Goal: Transaction & Acquisition: Book appointment/travel/reservation

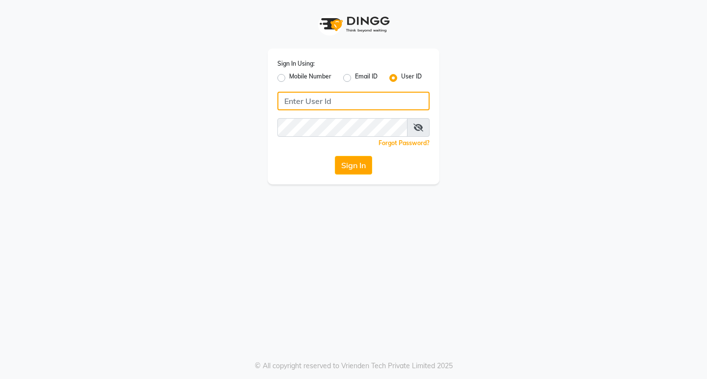
type input "8779788468"
click at [289, 78] on label "Mobile Number" at bounding box center [310, 78] width 42 height 12
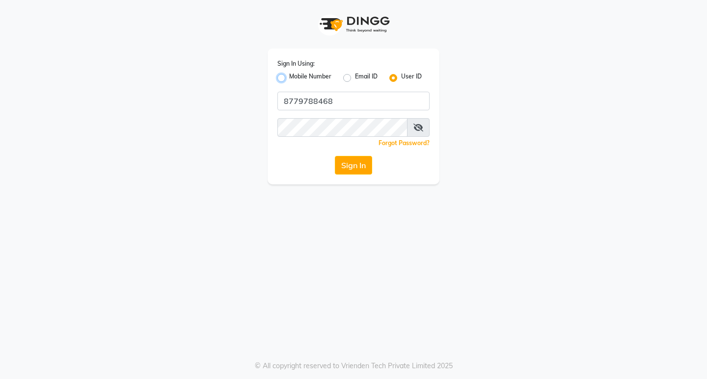
click at [289, 78] on input "Mobile Number" at bounding box center [292, 75] width 6 height 6
radio input "true"
radio input "false"
click at [371, 104] on input "Username" at bounding box center [369, 101] width 119 height 19
click at [371, 101] on input "Username" at bounding box center [369, 101] width 119 height 19
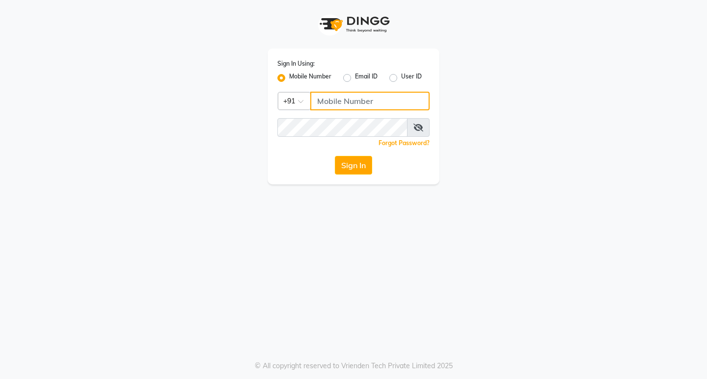
type input "8779788468"
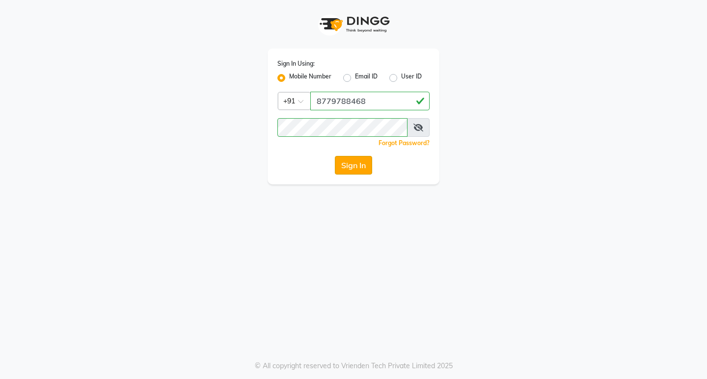
click at [356, 168] on button "Sign In" at bounding box center [353, 165] width 37 height 19
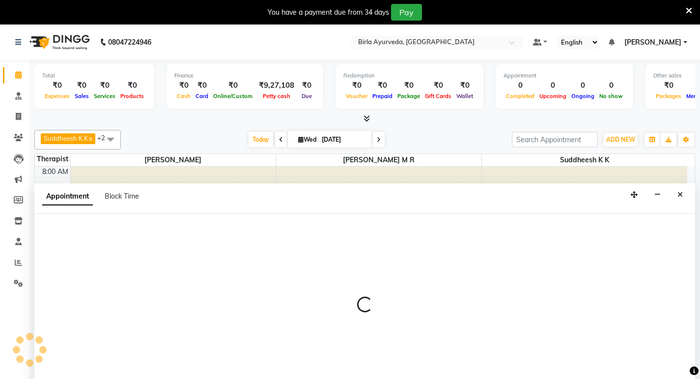
scroll to position [25, 0]
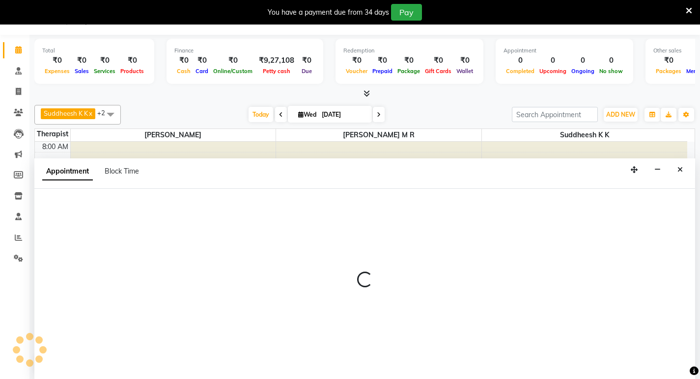
select select "56922"
select select "600"
select select "tentative"
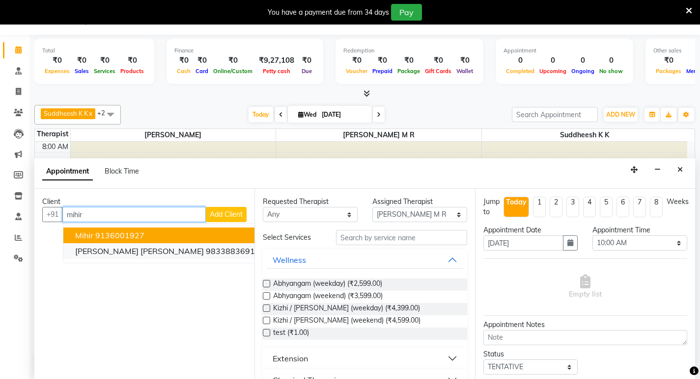
click at [206, 254] on ngb-highlight "9833883691" at bounding box center [230, 251] width 49 height 10
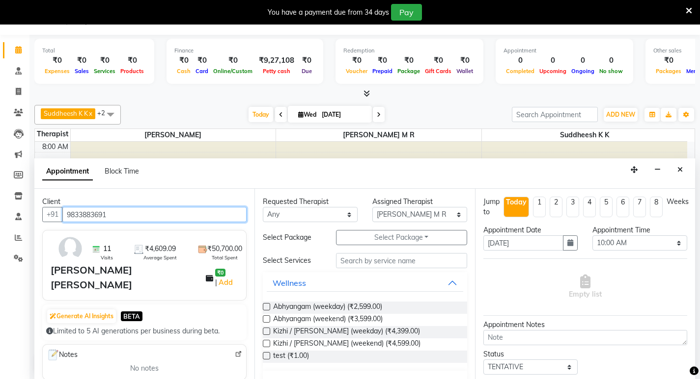
type input "9833883691"
click at [400, 229] on div "Requested Therapist Any Amala [PERSON_NAME] [PERSON_NAME] S [PERSON_NAME] [PERS…" at bounding box center [364, 284] width 220 height 190
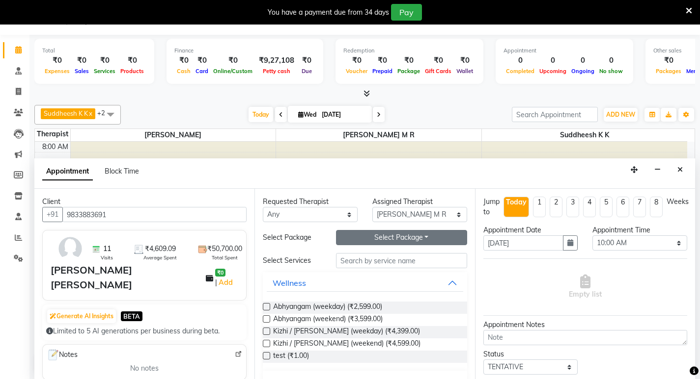
click at [398, 235] on button "Select Package Toggle Dropdown" at bounding box center [401, 237] width 131 height 15
click at [379, 259] on li "mrs [PERSON_NAME]" at bounding box center [383, 258] width 94 height 14
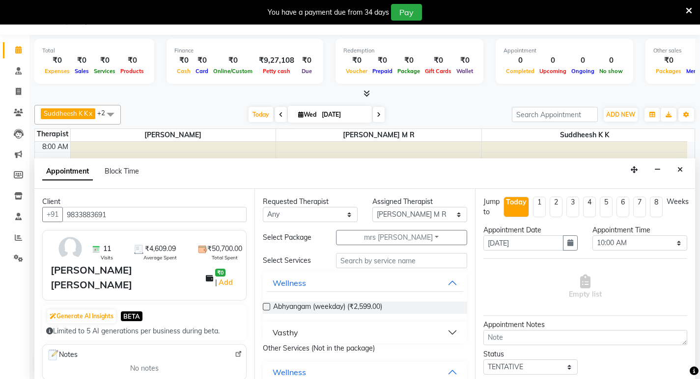
click at [372, 330] on button "Vasthy" at bounding box center [365, 333] width 196 height 18
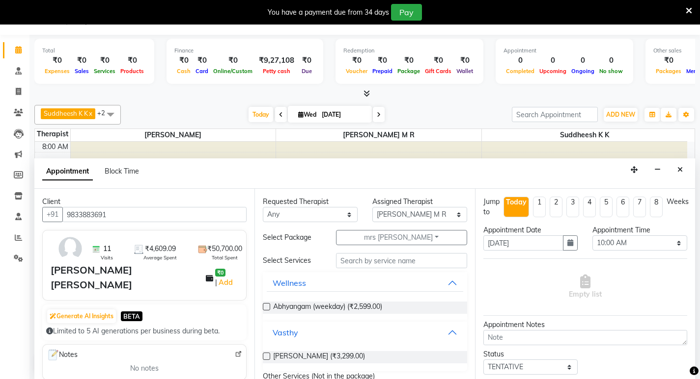
scroll to position [98, 0]
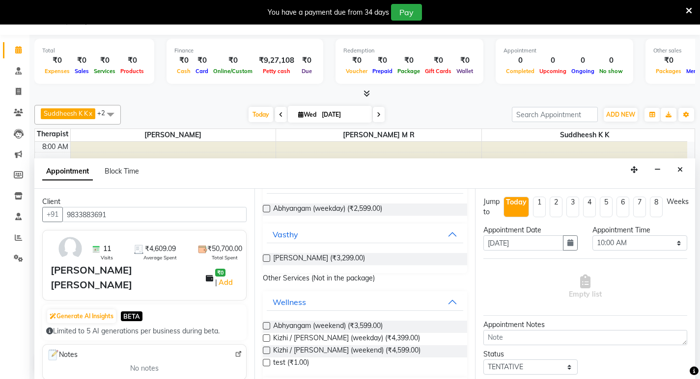
click at [266, 258] on label at bounding box center [266, 258] width 7 height 7
click at [266, 258] on input "checkbox" at bounding box center [266, 259] width 6 height 6
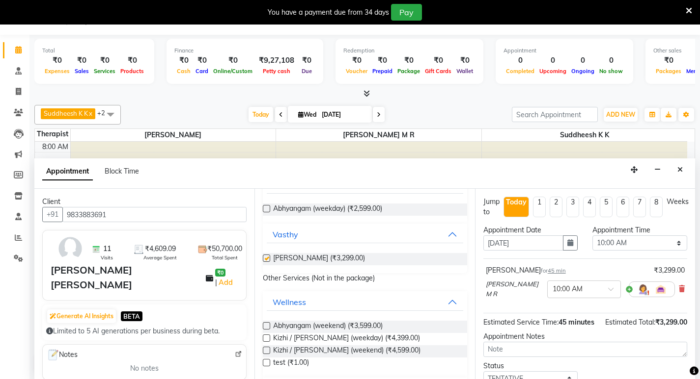
checkbox input "false"
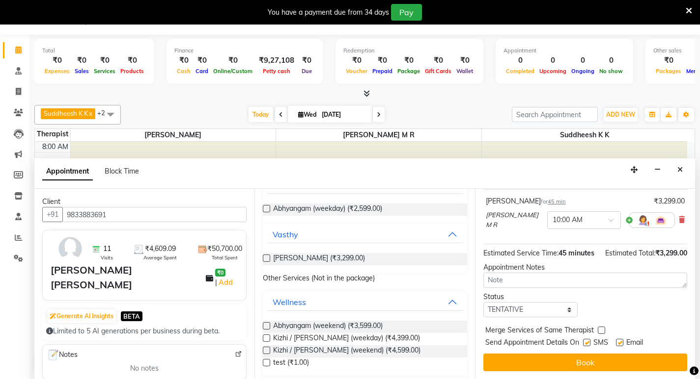
scroll to position [78, 0]
click at [619, 341] on label at bounding box center [619, 342] width 7 height 7
click at [619, 341] on input "checkbox" at bounding box center [619, 344] width 6 height 6
checkbox input "false"
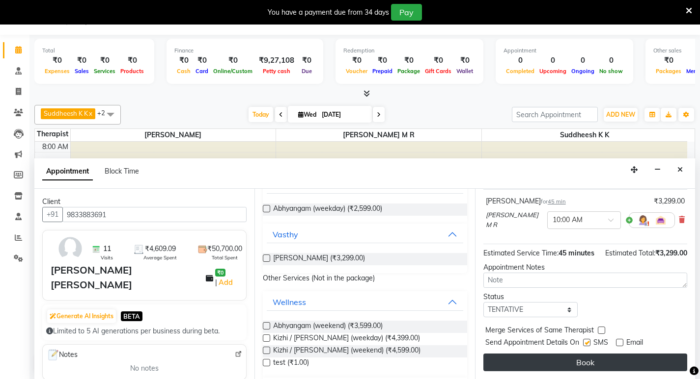
click at [585, 364] on button "Book" at bounding box center [585, 363] width 204 height 18
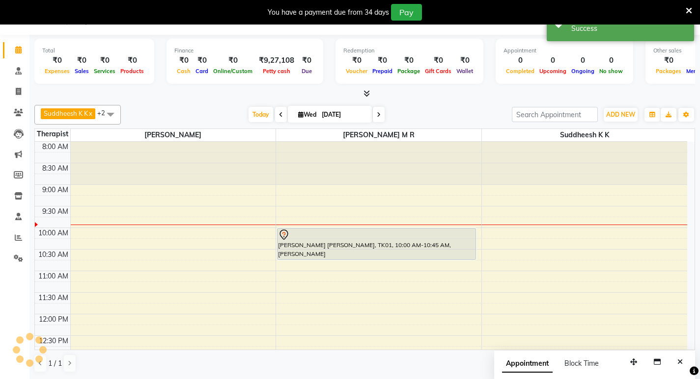
scroll to position [0, 0]
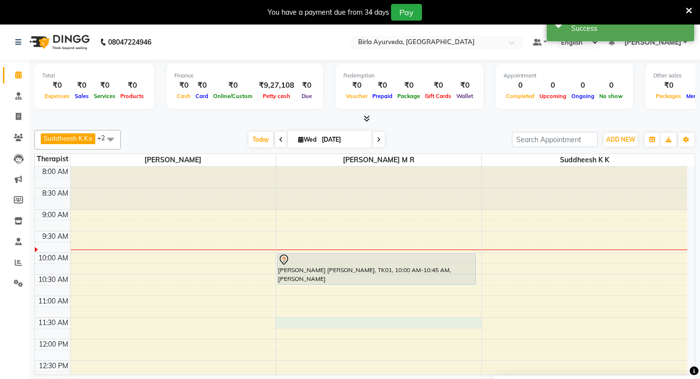
select select "56922"
select select "690"
select select "tentative"
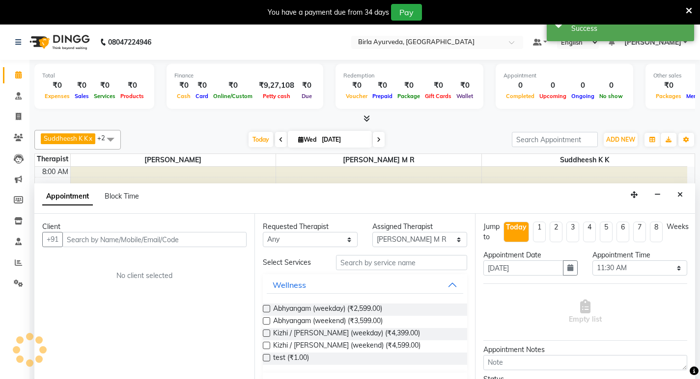
scroll to position [25, 0]
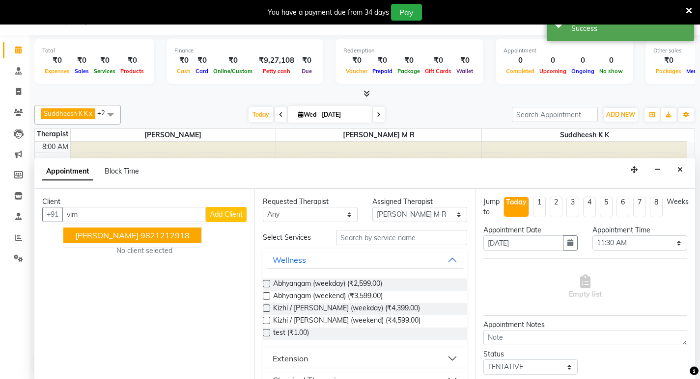
click at [140, 238] on ngb-highlight "9821212918" at bounding box center [164, 236] width 49 height 10
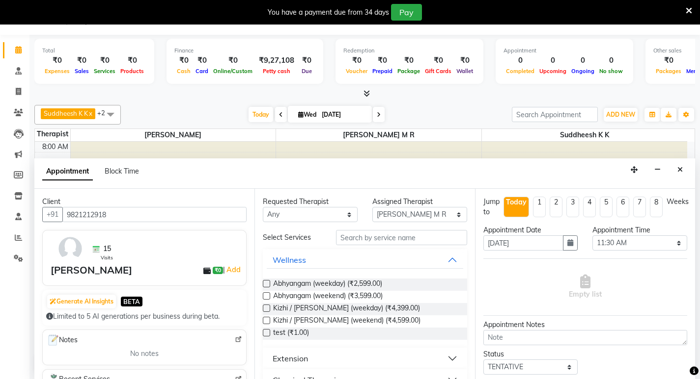
type input "9821212918"
click at [388, 234] on input "text" at bounding box center [401, 237] width 131 height 15
click at [265, 284] on label at bounding box center [266, 283] width 7 height 7
click at [265, 284] on input "checkbox" at bounding box center [266, 285] width 6 height 6
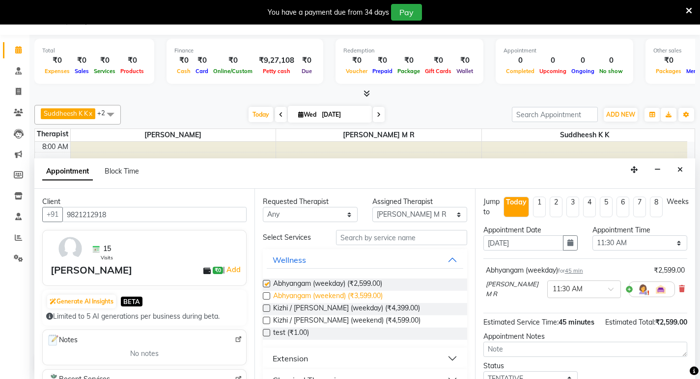
checkbox input "false"
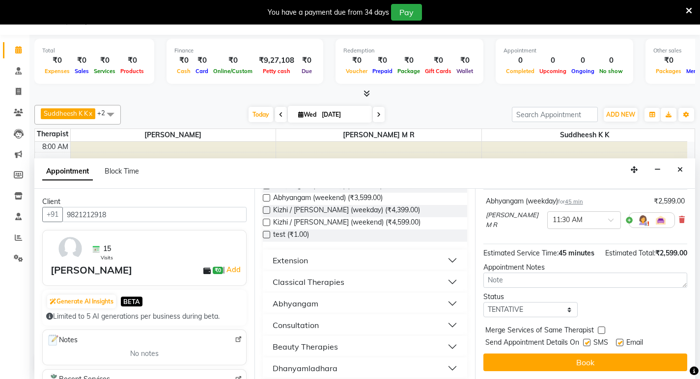
scroll to position [78, 0]
click at [622, 343] on label at bounding box center [619, 342] width 7 height 7
click at [622, 343] on input "checkbox" at bounding box center [619, 344] width 6 height 6
checkbox input "false"
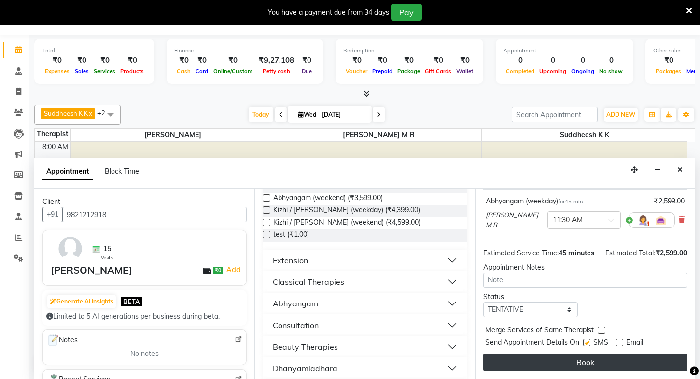
click at [580, 362] on button "Book" at bounding box center [585, 363] width 204 height 18
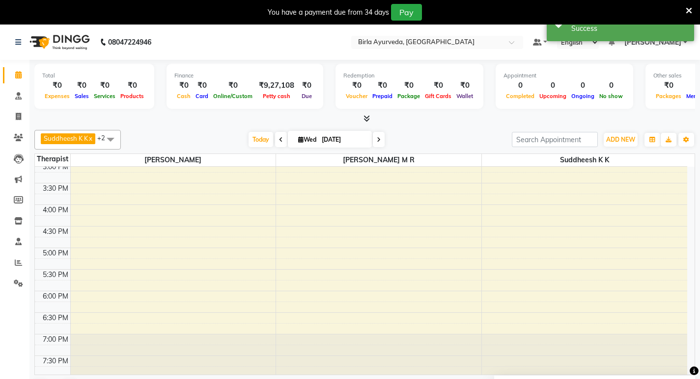
scroll to position [310, 0]
click at [305, 250] on div "8:00 AM 8:30 AM 9:00 AM 9:30 AM 10:00 AM 10:30 AM 11:00 AM 11:30 AM 12:00 PM 12…" at bounding box center [361, 116] width 652 height 518
select select "56922"
select select "1020"
select select "tentative"
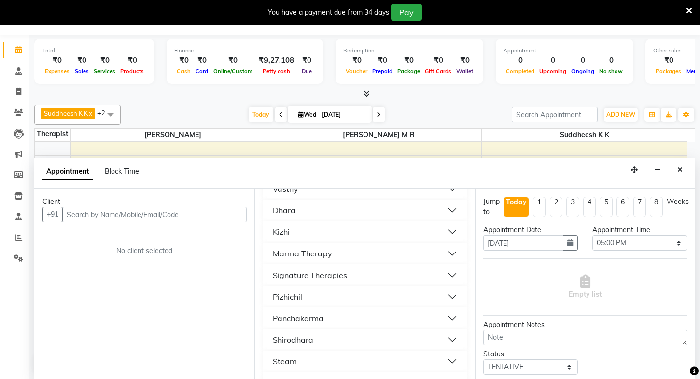
scroll to position [344, 0]
click at [324, 310] on button "Shirodhara" at bounding box center [365, 318] width 196 height 18
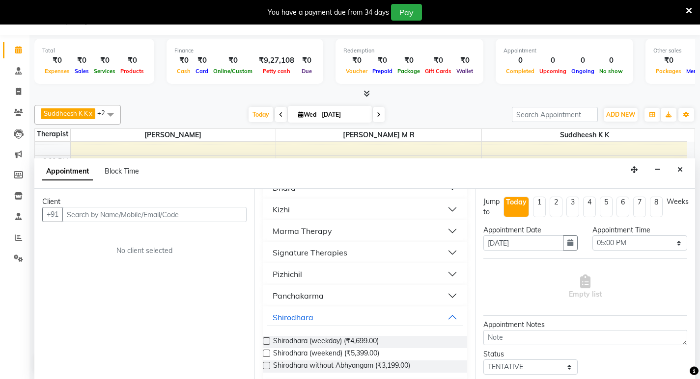
click at [267, 340] on label at bounding box center [266, 341] width 7 height 7
click at [267, 340] on input "checkbox" at bounding box center [266, 342] width 6 height 6
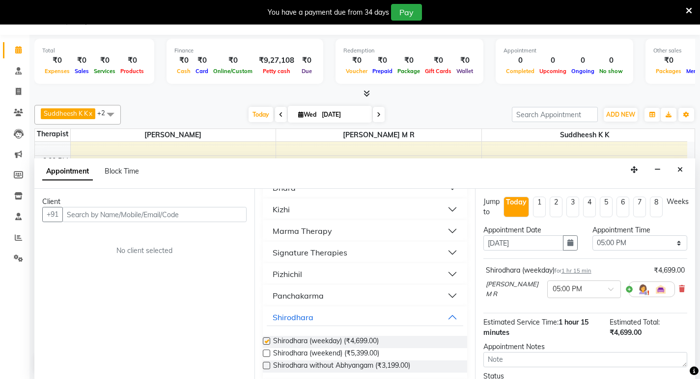
checkbox input "false"
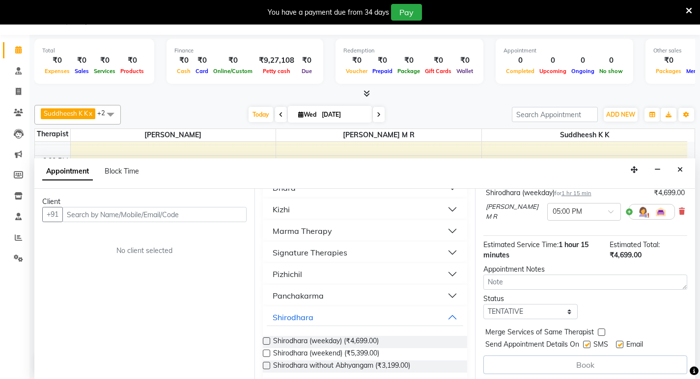
scroll to position [79, 0]
click at [619, 341] on label at bounding box center [619, 343] width 7 height 7
click at [619, 341] on input "checkbox" at bounding box center [619, 344] width 6 height 6
checkbox input "false"
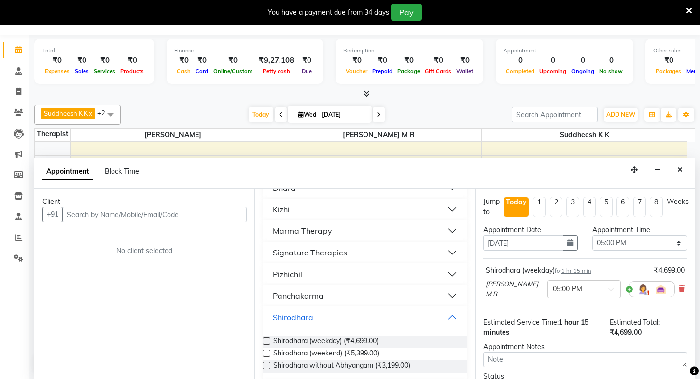
scroll to position [0, 0]
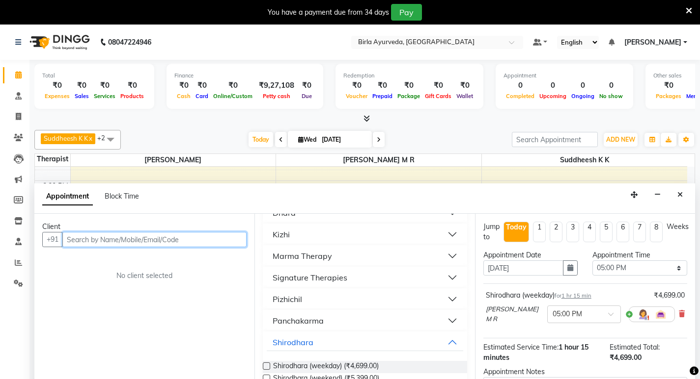
click at [114, 240] on input "text" at bounding box center [154, 239] width 184 height 15
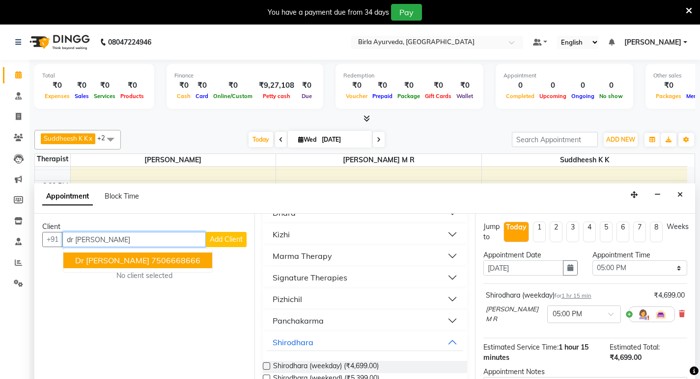
click at [151, 259] on ngb-highlight "7506668666" at bounding box center [175, 261] width 49 height 10
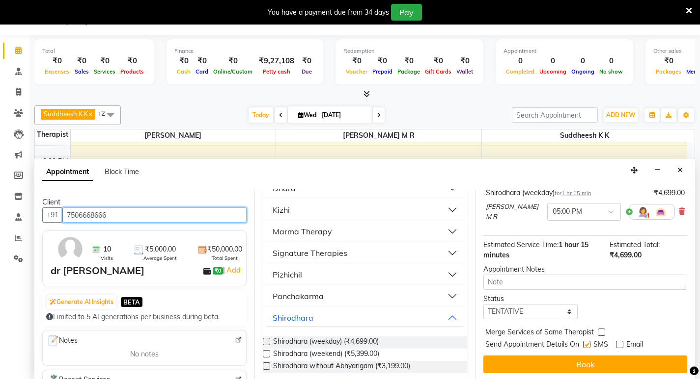
scroll to position [25, 0]
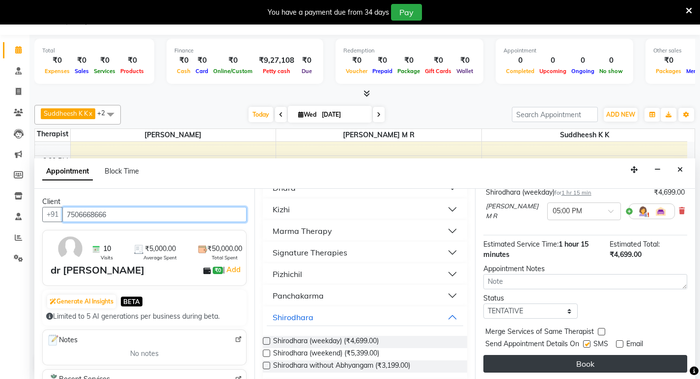
type input "7506668666"
click at [573, 359] on button "Book" at bounding box center [585, 364] width 204 height 18
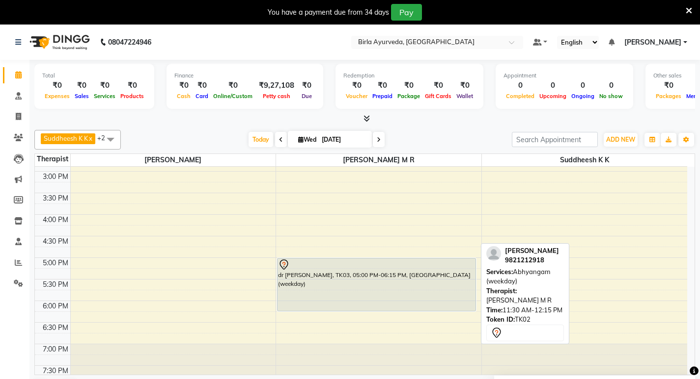
scroll to position [310, 0]
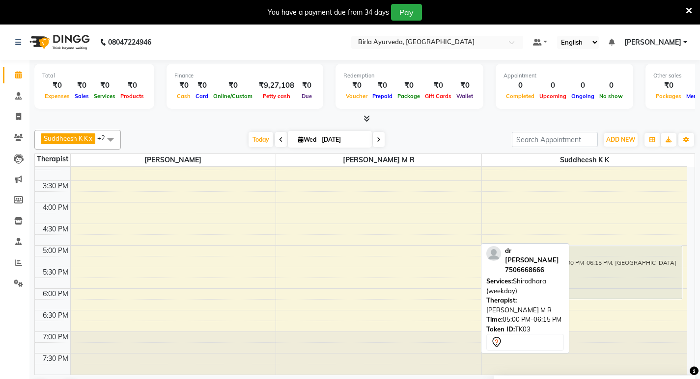
drag, startPoint x: 294, startPoint y: 251, endPoint x: 492, endPoint y: 247, distance: 198.4
click at [492, 247] on div "Suddheesh K K x [PERSON_NAME] M R x [PERSON_NAME] x +2 Select All Amala [PERSON…" at bounding box center [364, 264] width 660 height 276
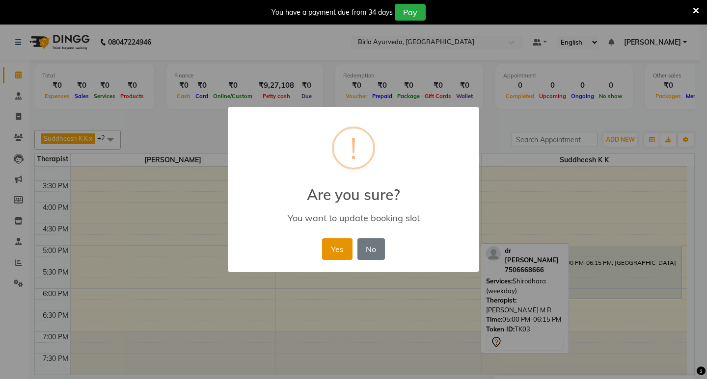
click at [336, 252] on button "Yes" at bounding box center [337, 250] width 30 height 22
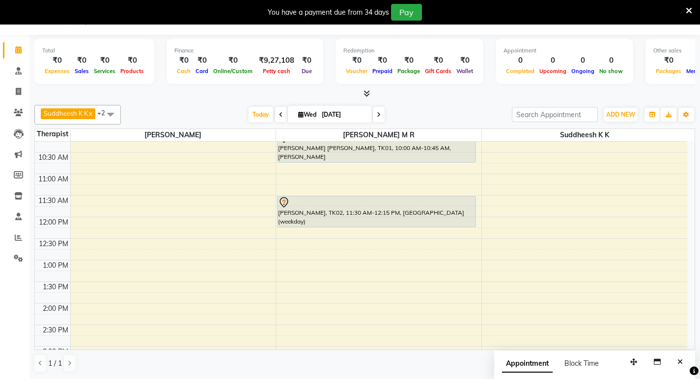
scroll to position [64, 0]
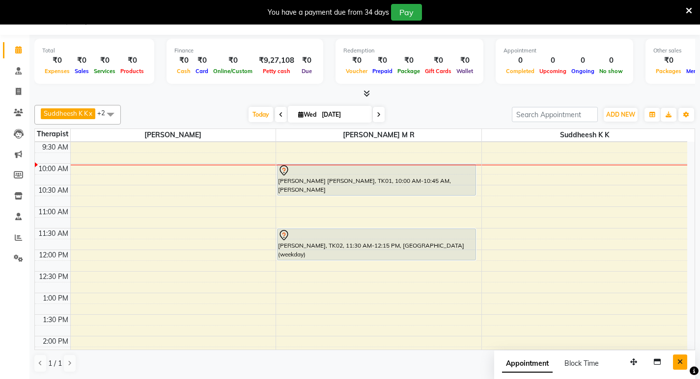
click at [678, 361] on icon "Close" at bounding box center [679, 362] width 5 height 7
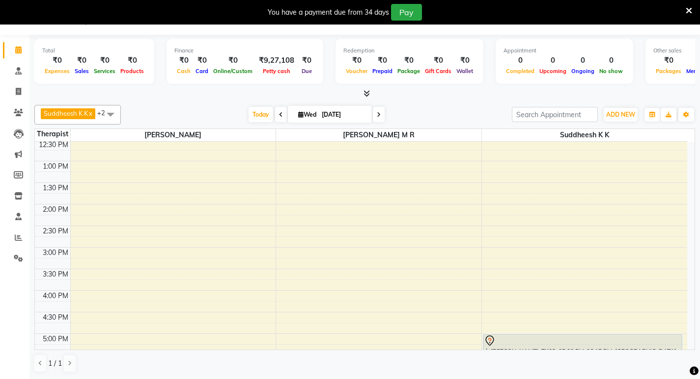
scroll to position [310, 0]
